Goal: Information Seeking & Learning: Learn about a topic

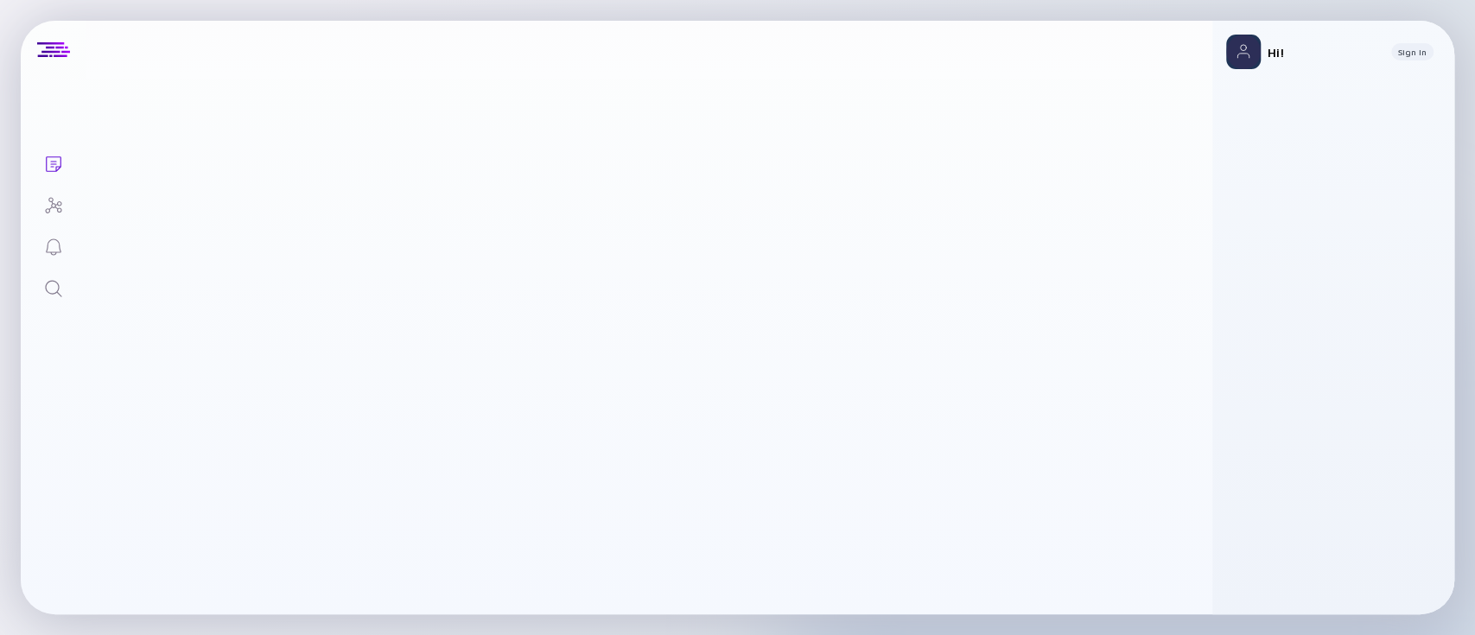
click at [61, 298] on div "Search" at bounding box center [53, 289] width 21 height 23
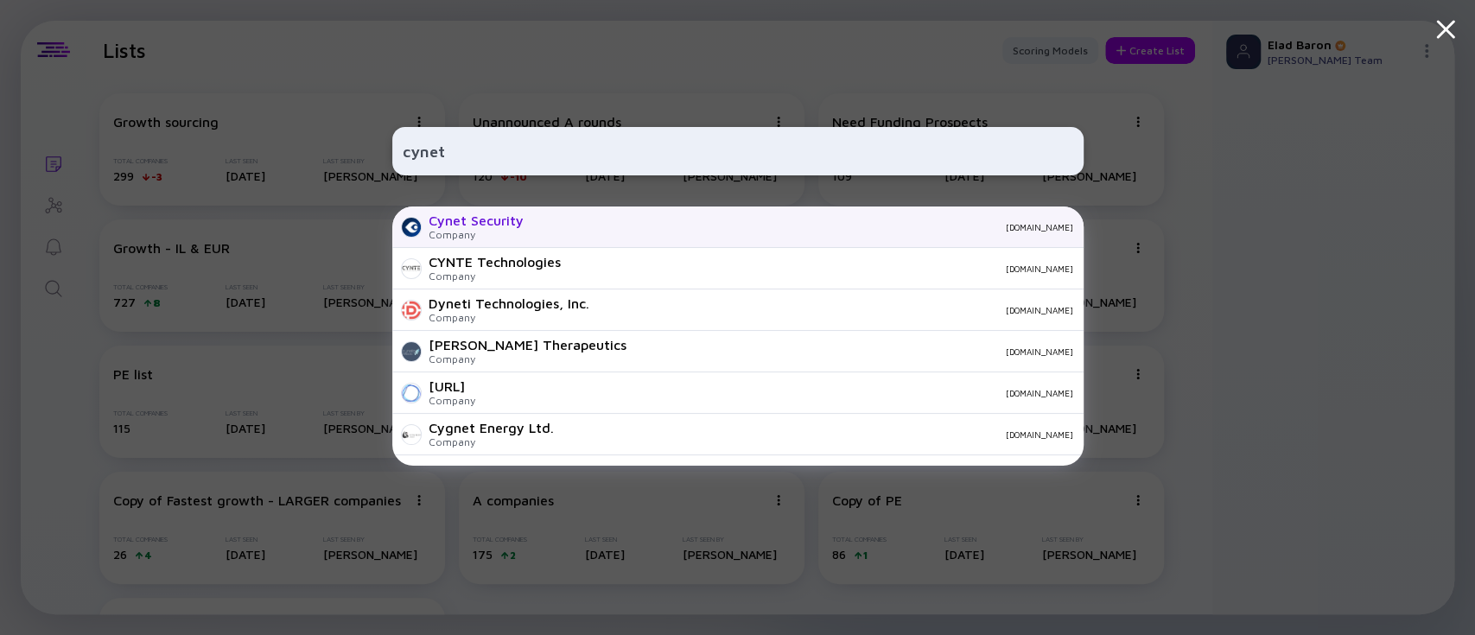
type input "cynet"
click at [573, 217] on div "Cynet Security Company [DOMAIN_NAME]" at bounding box center [737, 227] width 691 height 41
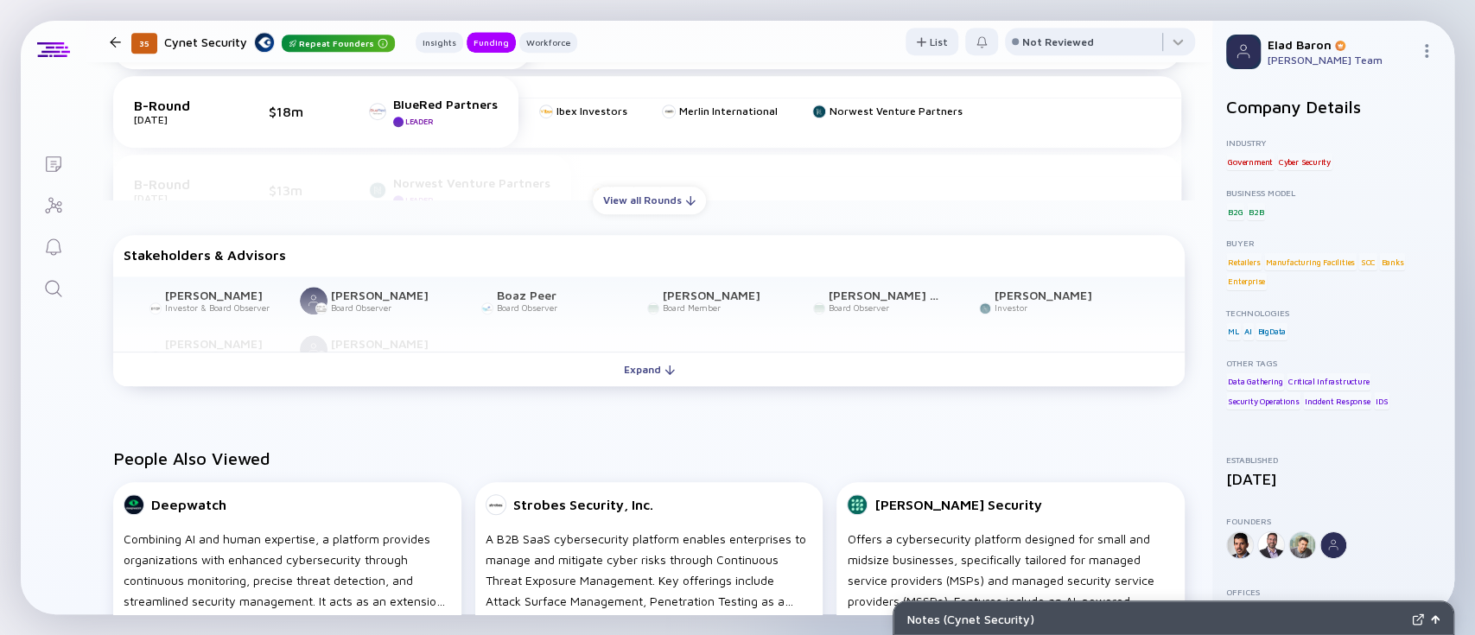
scroll to position [863, 0]
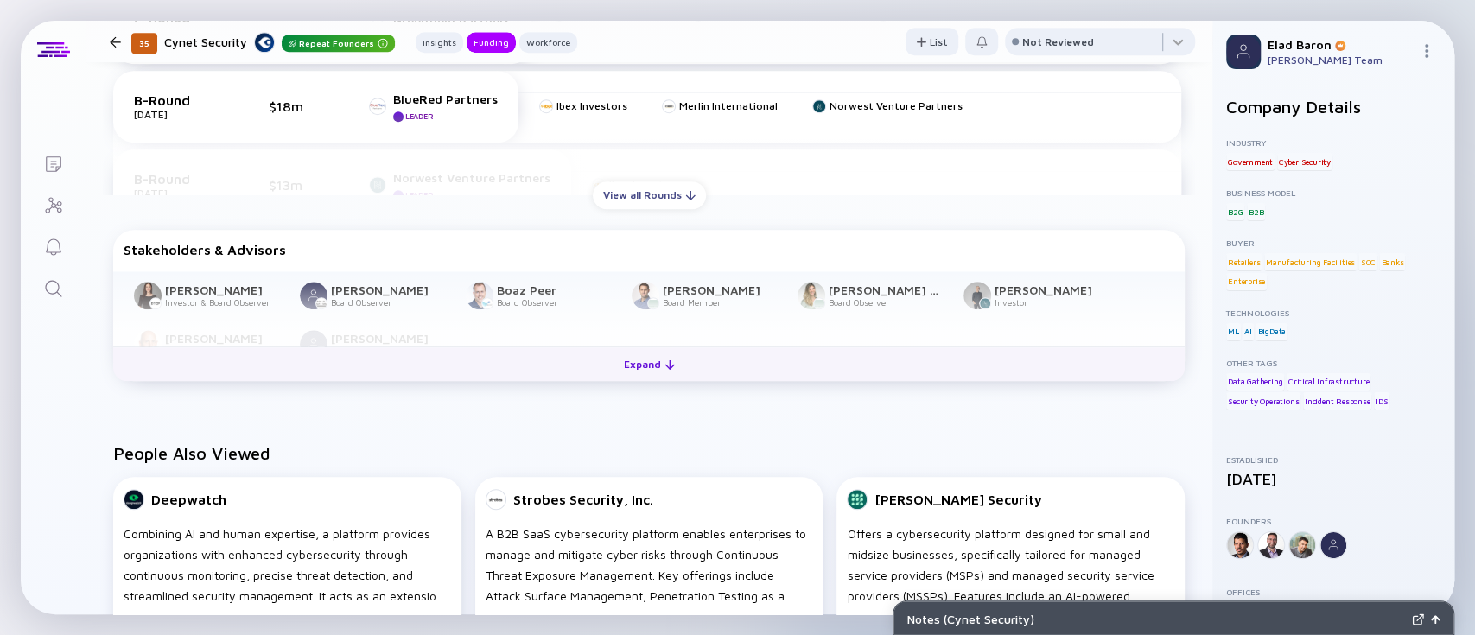
click at [285, 358] on button "Expand" at bounding box center [649, 364] width 1072 height 35
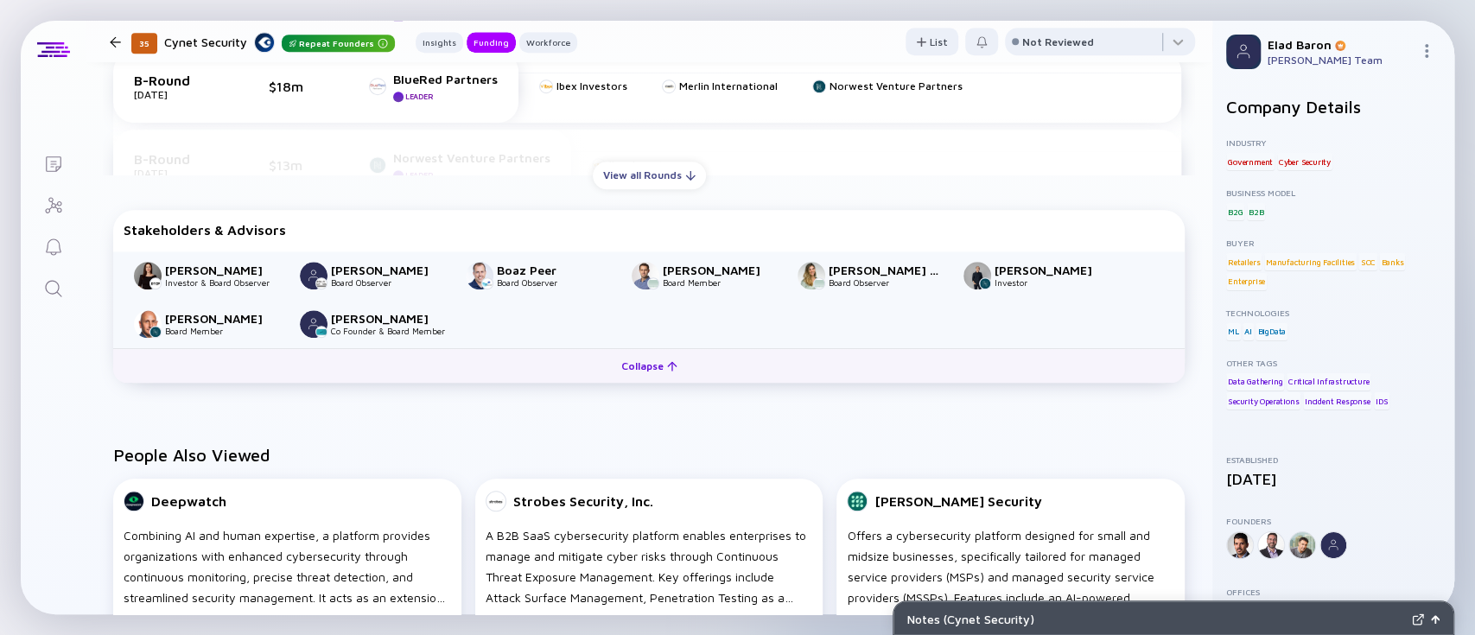
scroll to position [892, 0]
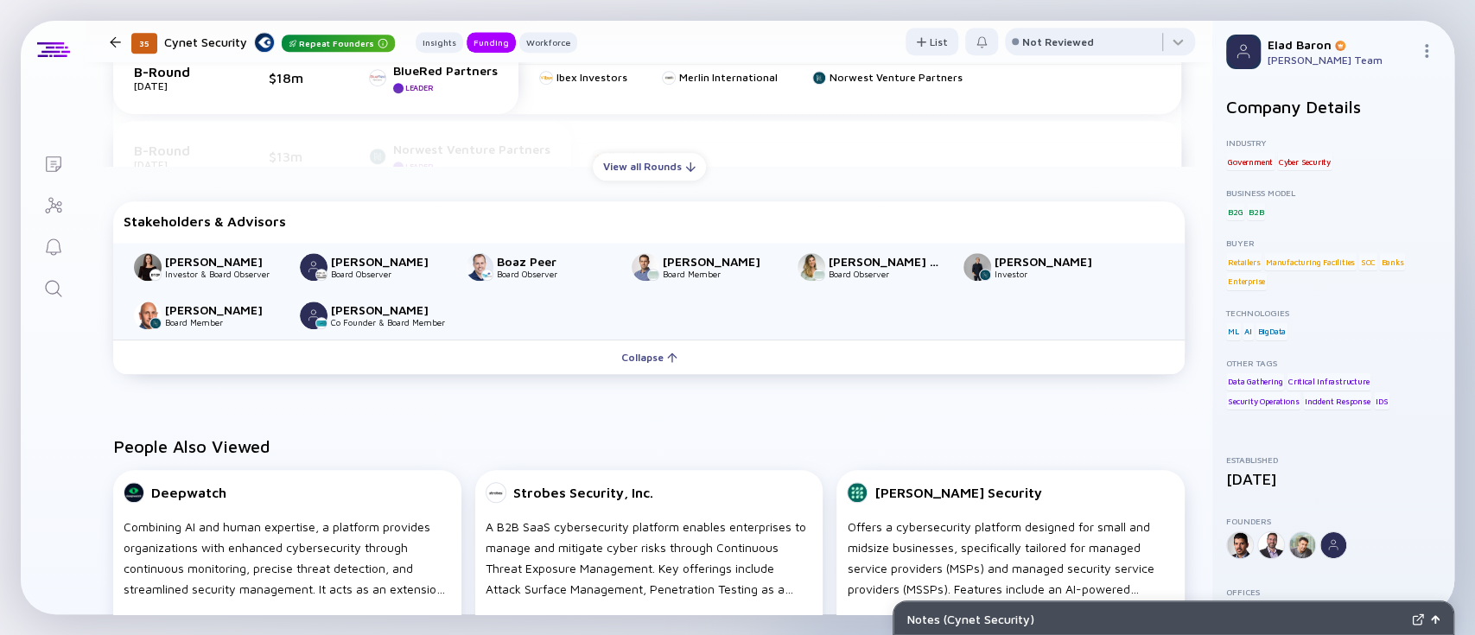
drag, startPoint x: 194, startPoint y: 263, endPoint x: 150, endPoint y: 270, distance: 44.6
drag, startPoint x: 150, startPoint y: 270, endPoint x: 626, endPoint y: 439, distance: 505.4
click at [626, 439] on h2 "People Also Viewed" at bounding box center [649, 446] width 1072 height 20
click at [366, 100] on img at bounding box center [368, 102] width 9 height 9
